Goal: Task Accomplishment & Management: Use online tool/utility

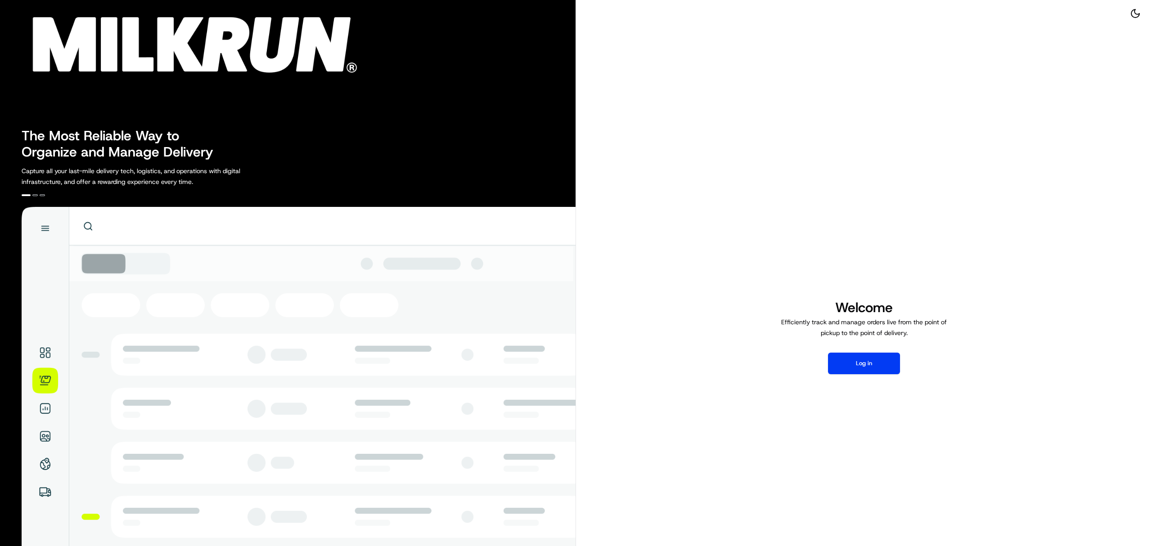
click at [862, 380] on div "Welcome Efficiently track and manage orders live from the point of pickup to th…" at bounding box center [864, 336] width 576 height 673
click at [852, 370] on button "Log in" at bounding box center [864, 364] width 72 height 22
